Goal: Information Seeking & Learning: Learn about a topic

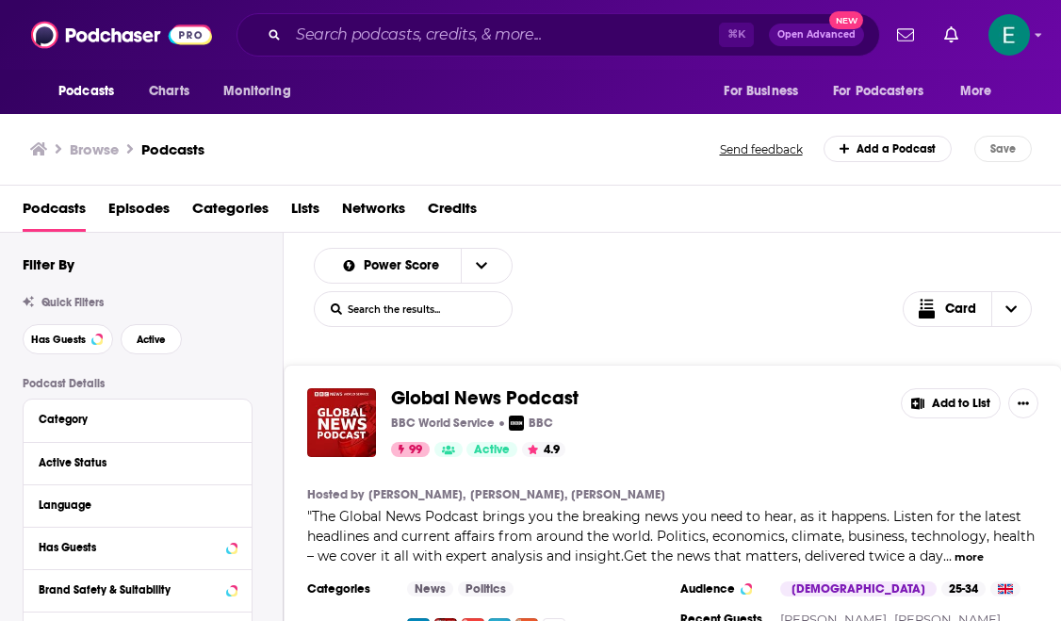
click at [243, 210] on span "Categories" at bounding box center [230, 212] width 76 height 39
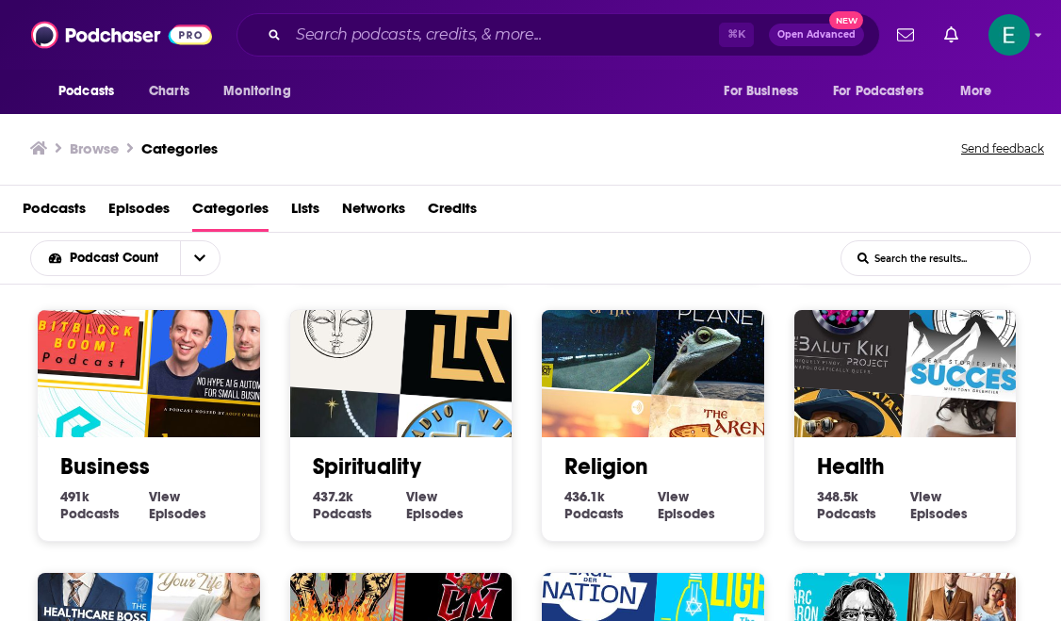
scroll to position [264, 0]
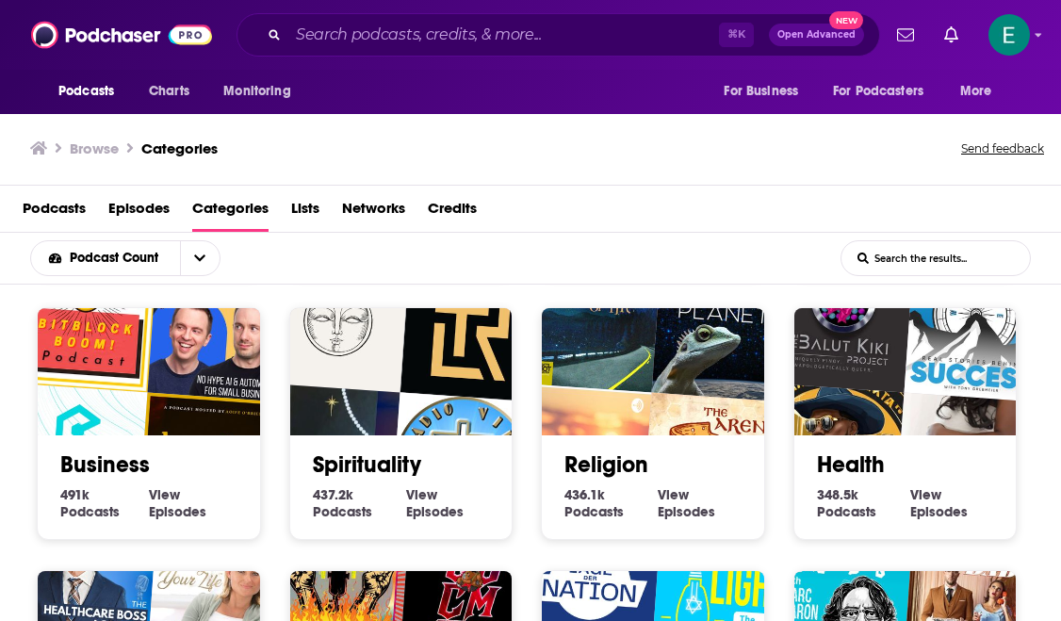
click at [105, 397] on img "Epicenter - Learn about Crypto, Blockchain, Ethereum, Bitcoin and Distributed T…" at bounding box center [76, 453] width 142 height 142
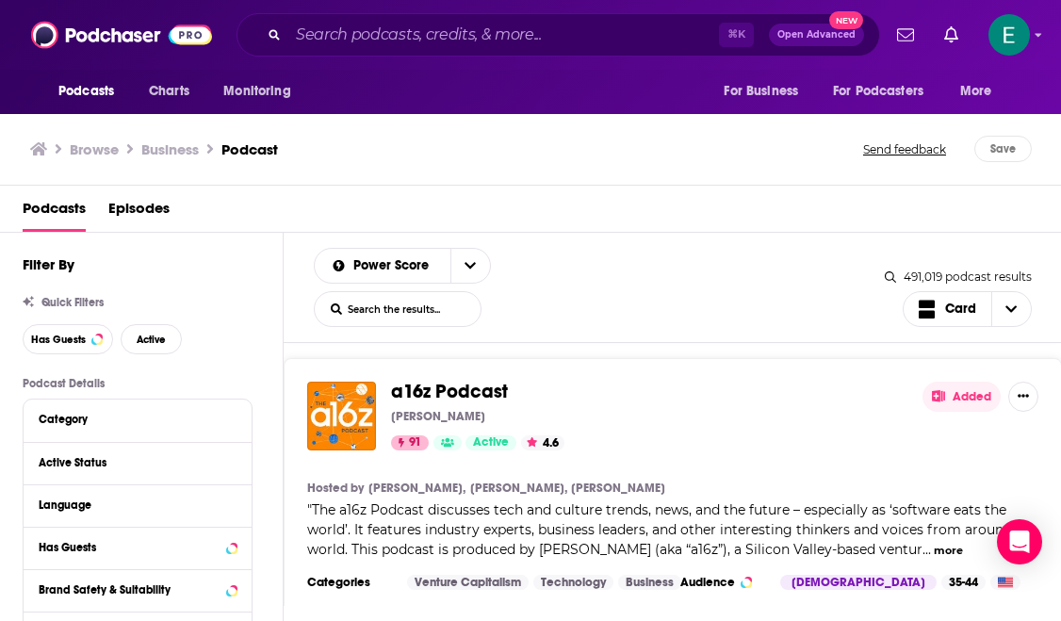
scroll to position [2068, 0]
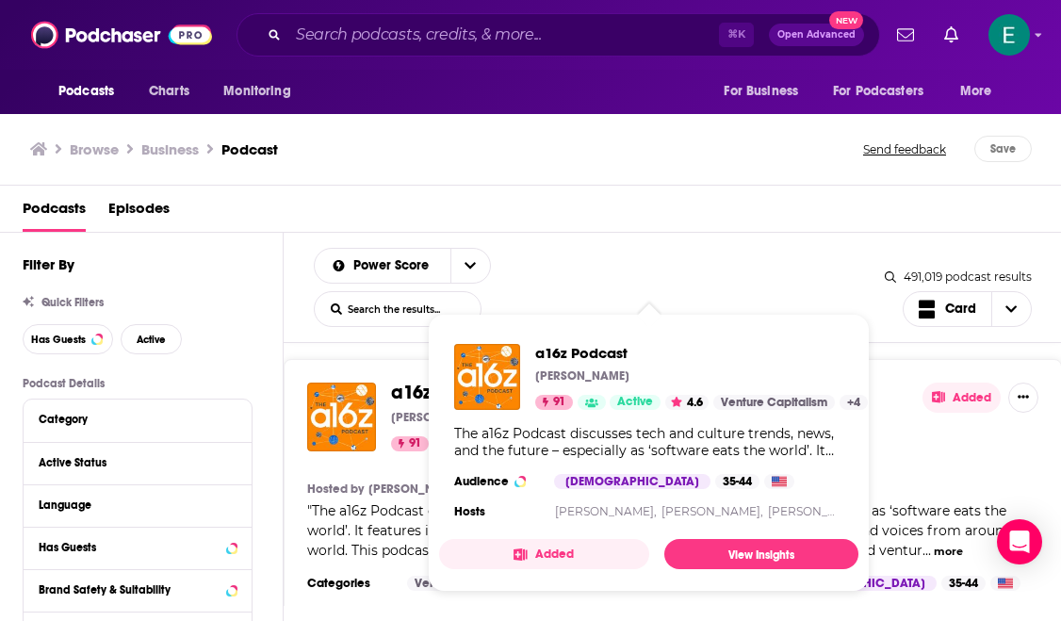
click at [479, 372] on img "a16z Podcast" at bounding box center [487, 377] width 66 height 66
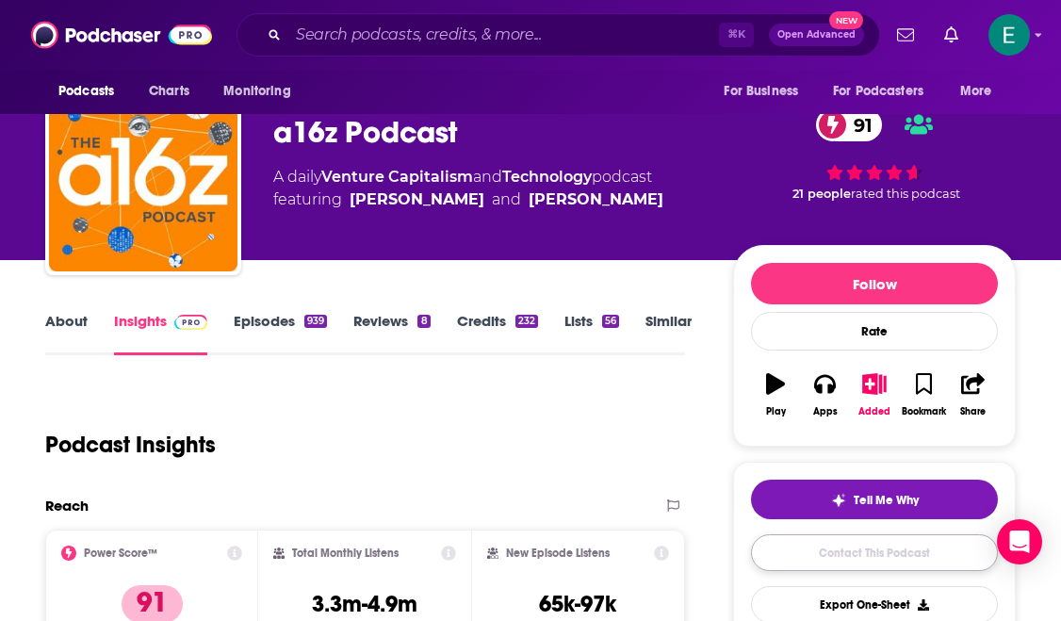
click at [811, 550] on link "Contact This Podcast" at bounding box center [874, 552] width 247 height 37
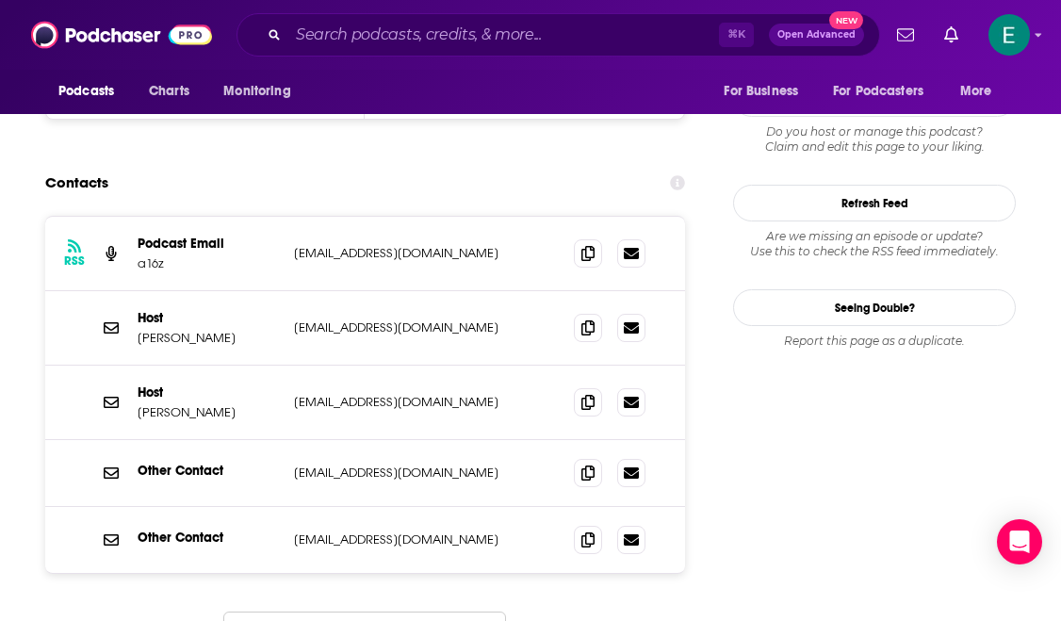
scroll to position [1893, 0]
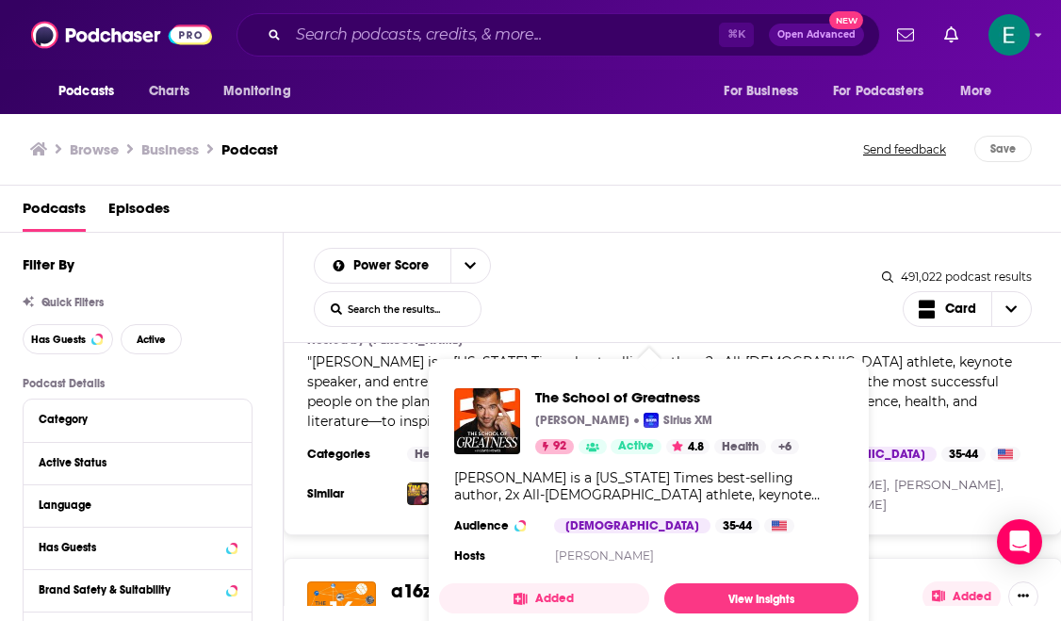
scroll to position [1906, 0]
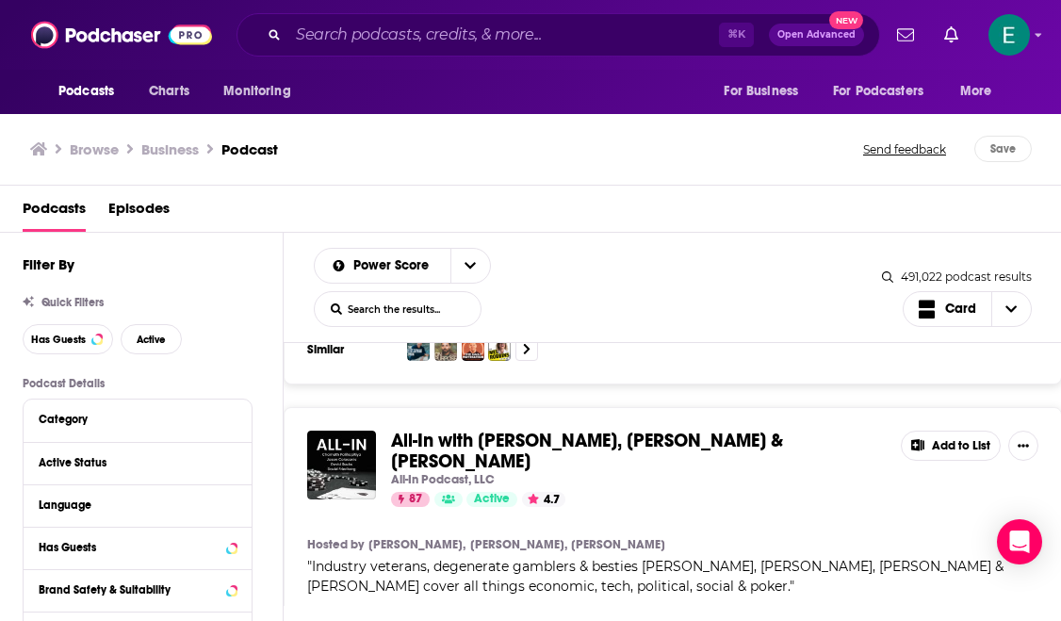
scroll to position [5276, 0]
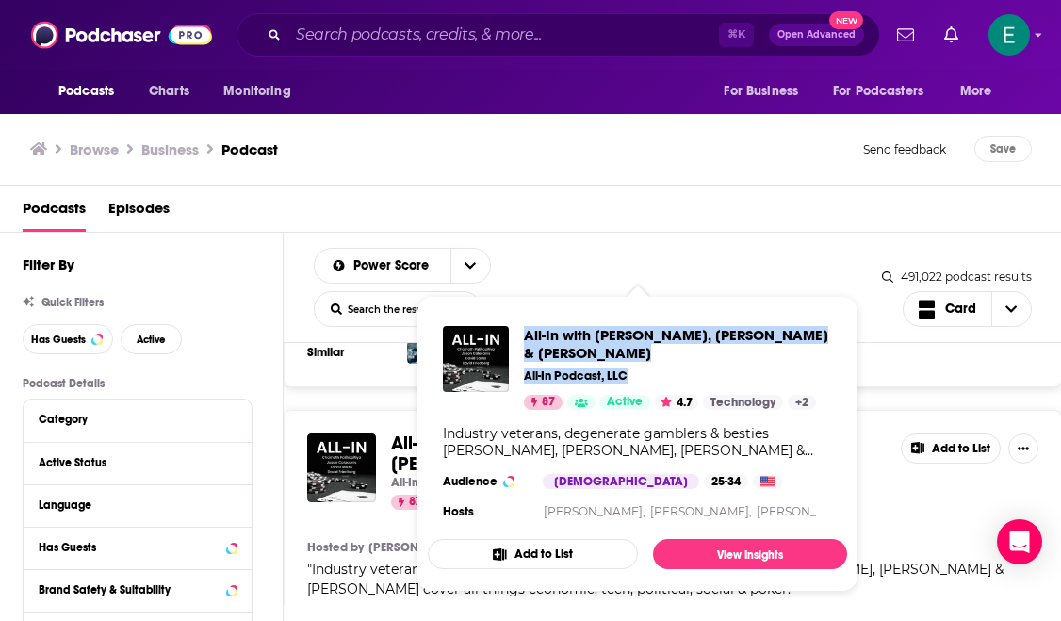
drag, startPoint x: 819, startPoint y: 374, endPoint x: 525, endPoint y: 335, distance: 297.3
click at [525, 335] on div "All-In with Chamath, Jason, Sacks & Friedberg All-In Podcast, LLC 87 Active 4.7…" at bounding box center [678, 368] width 308 height 84
copy div "All-In with Chamath, Jason, Sacks & Friedberg All-In Podcast, LLC"
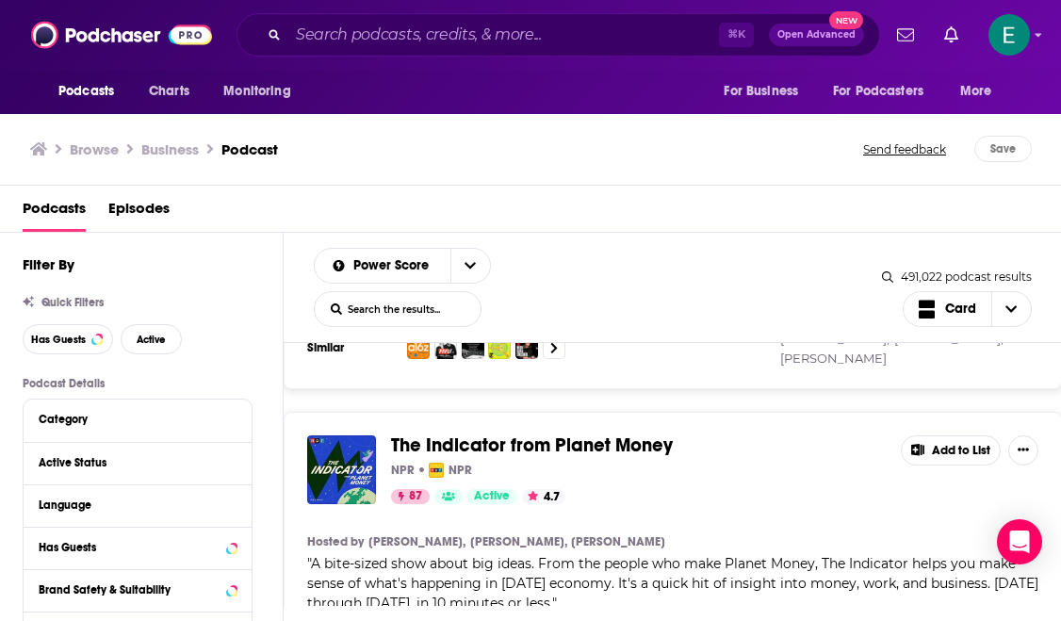
scroll to position [5929, 0]
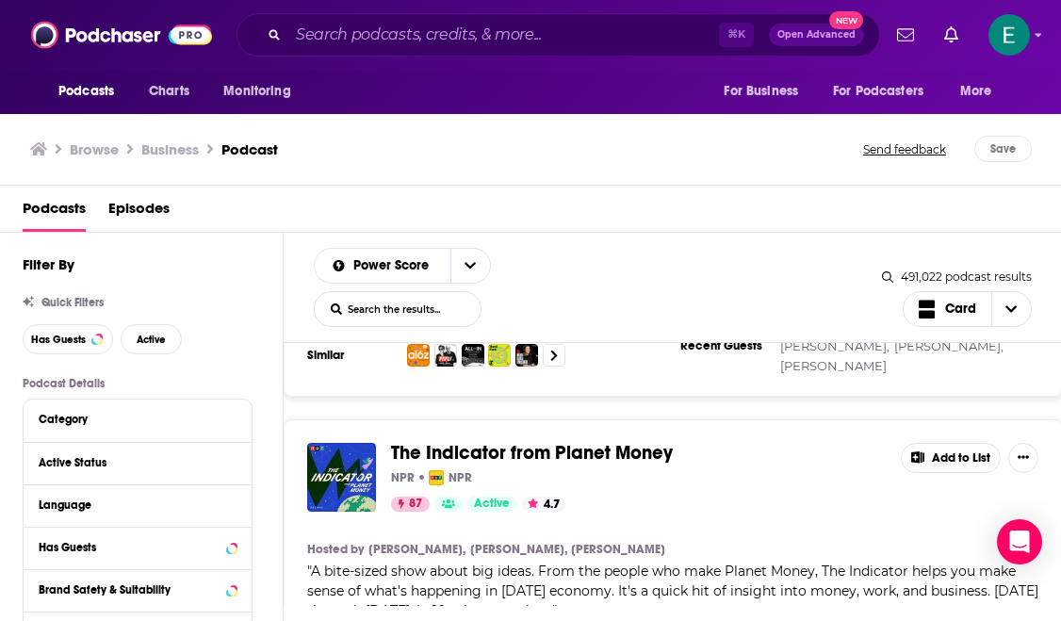
drag, startPoint x: 671, startPoint y: 386, endPoint x: 357, endPoint y: 365, distance: 314.4
click at [357, 419] on div "The Indicator from Planet Money NPR NPR 87 Active 4.7 Add to List Hosted by Sta…" at bounding box center [673, 571] width 778 height 305
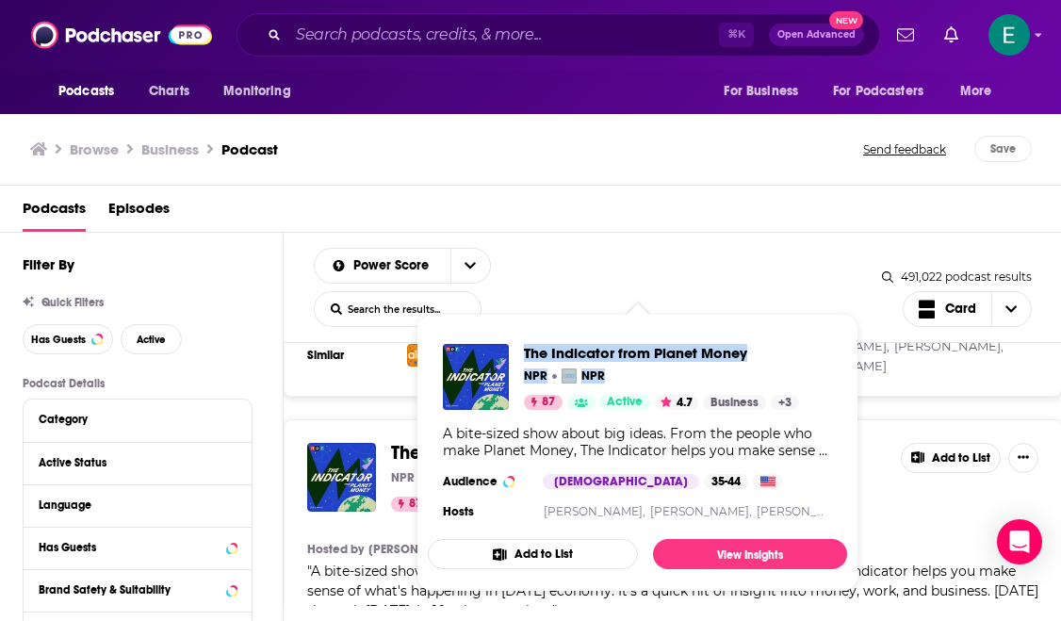
click at [526, 353] on div "The Indicator from Planet Money NPR NPR 87 Active 4.7 Business + 3" at bounding box center [661, 377] width 275 height 66
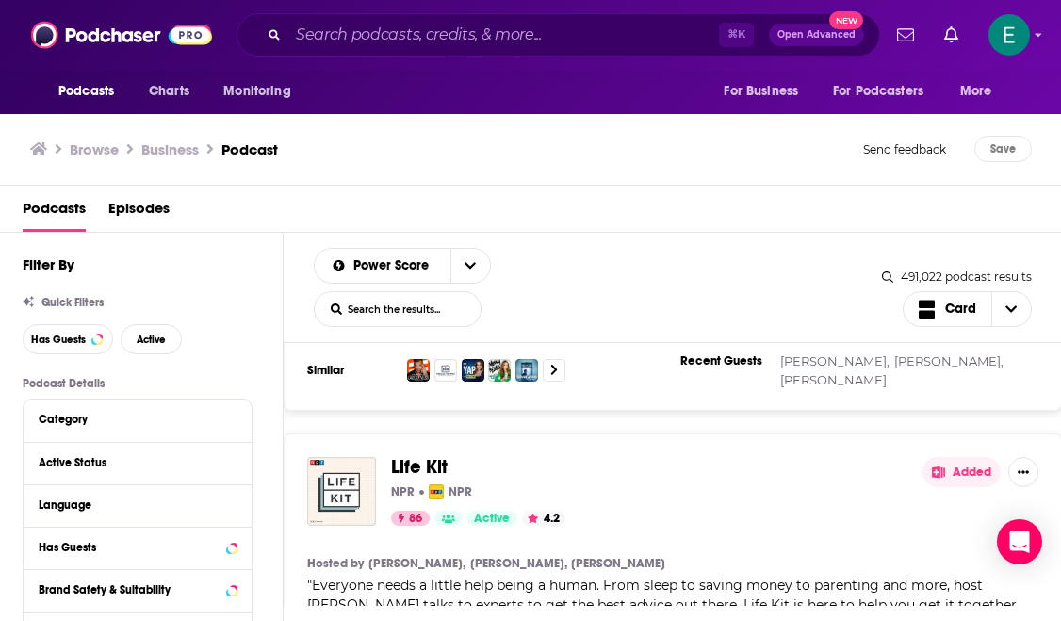
scroll to position [7939, 0]
click at [625, 132] on div "Browse Business Podcast Send feedback Save" at bounding box center [531, 149] width 1062 height 73
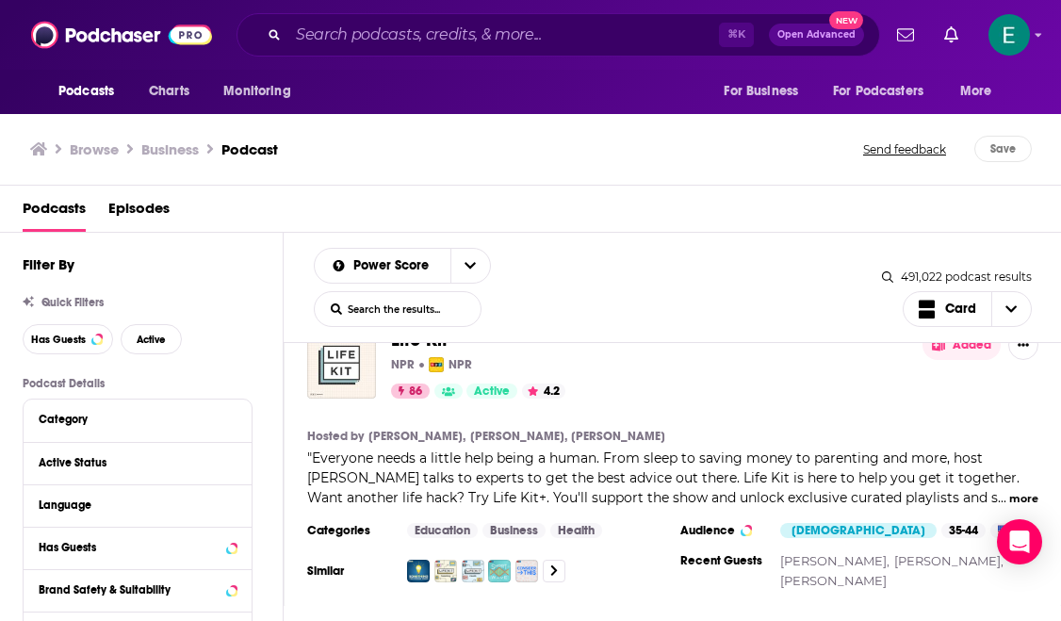
scroll to position [8068, 0]
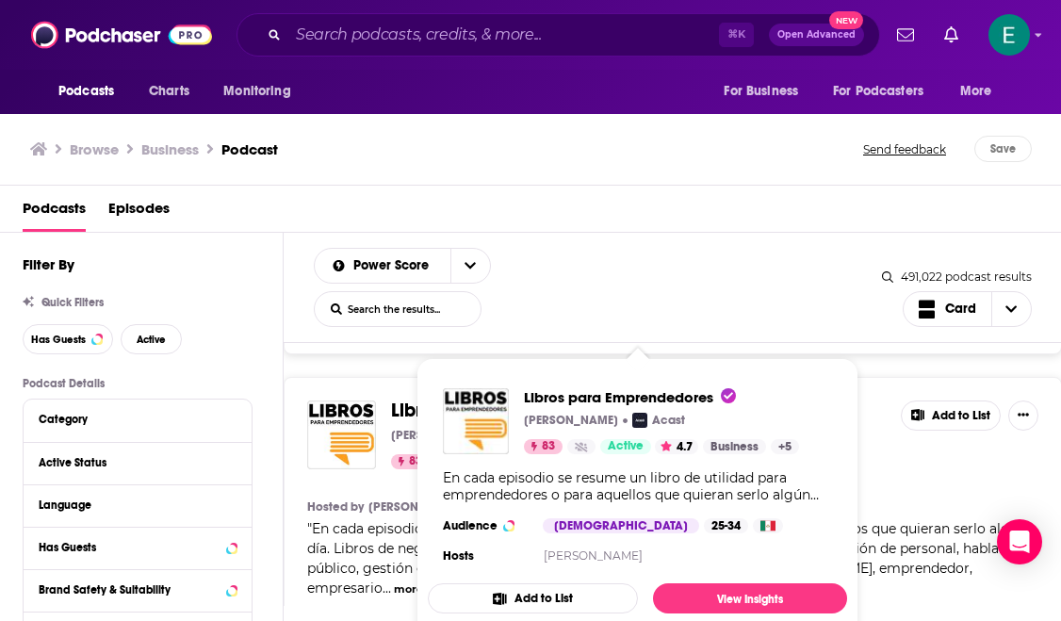
scroll to position [14704, 0]
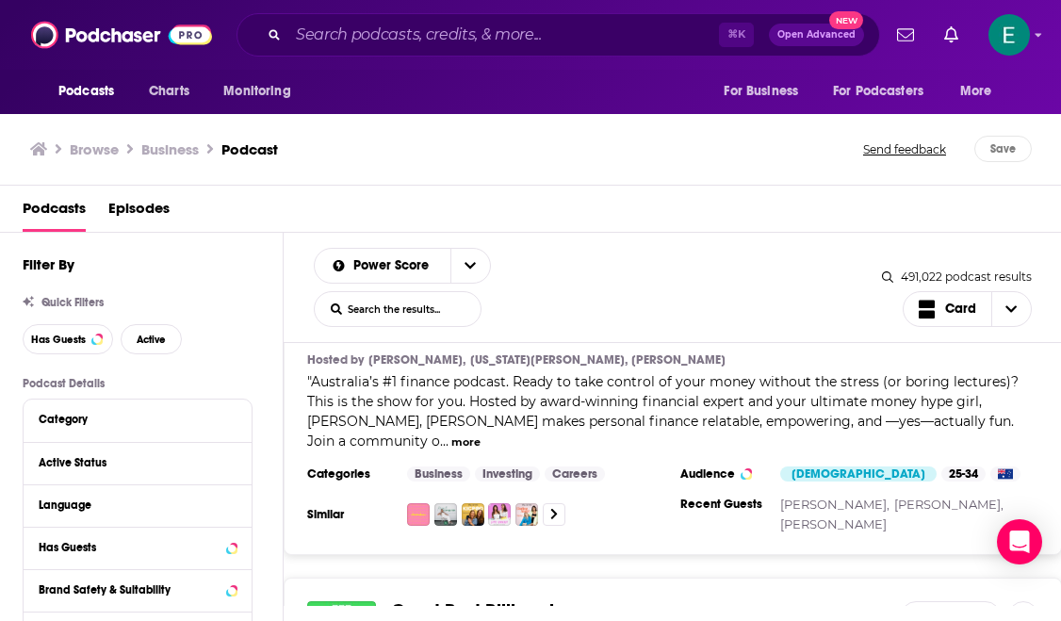
scroll to position [16271, 0]
